Goal: Find specific page/section: Find specific page/section

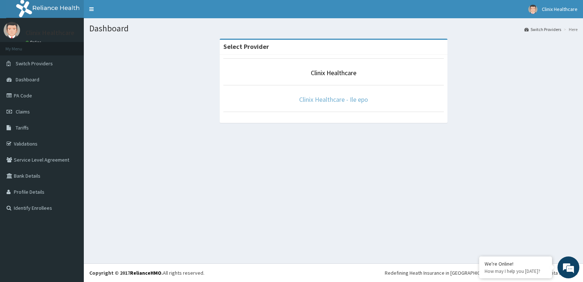
click at [322, 98] on link "Clinix Healthcare - Ile epo" at bounding box center [333, 99] width 69 height 8
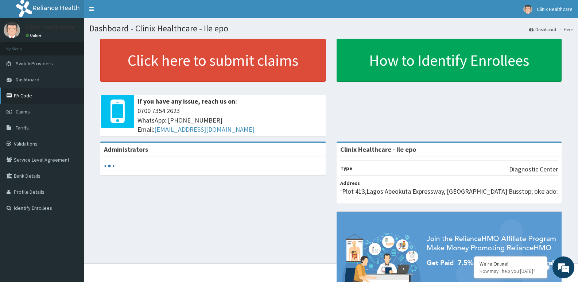
click at [28, 94] on link "PA Code" at bounding box center [42, 95] width 84 height 16
